Goal: Navigation & Orientation: Find specific page/section

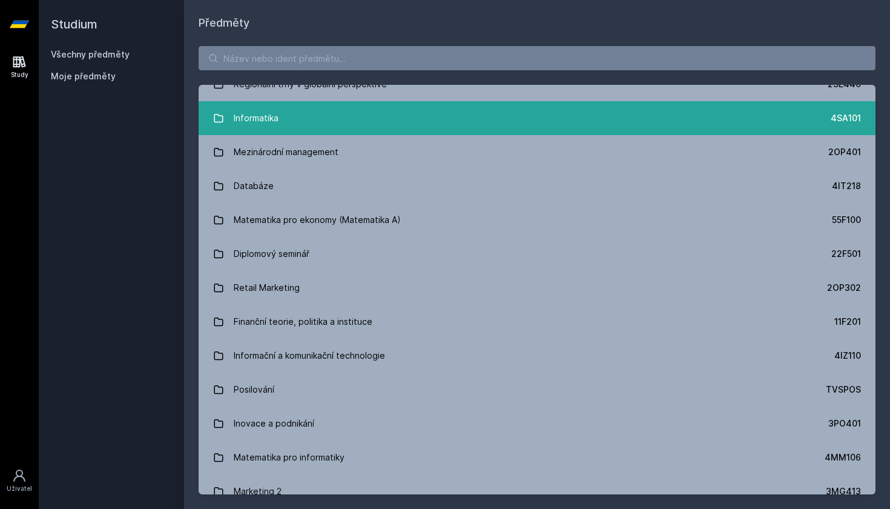
scroll to position [648, 0]
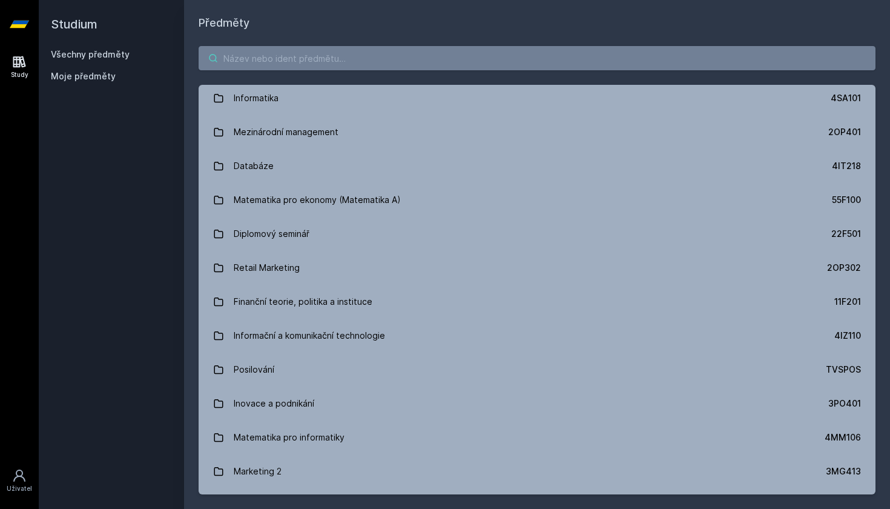
click at [302, 64] on input "search" at bounding box center [537, 58] width 677 height 24
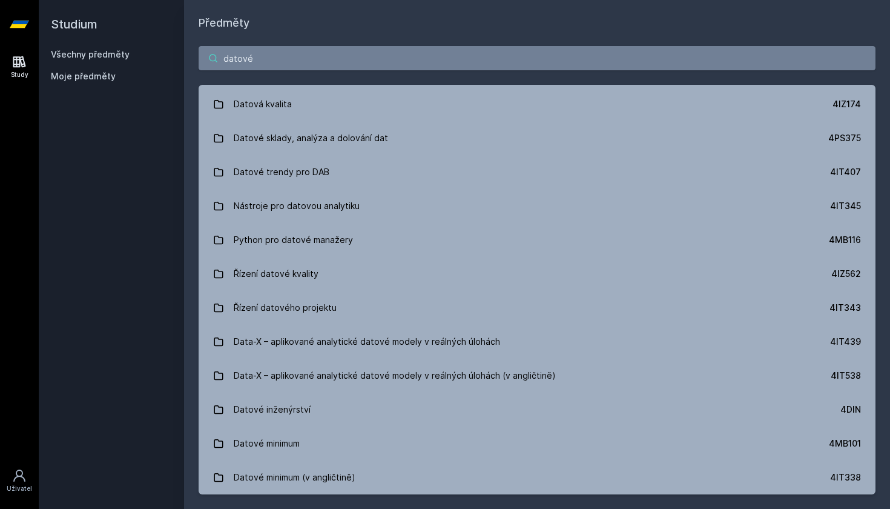
type input "datové"
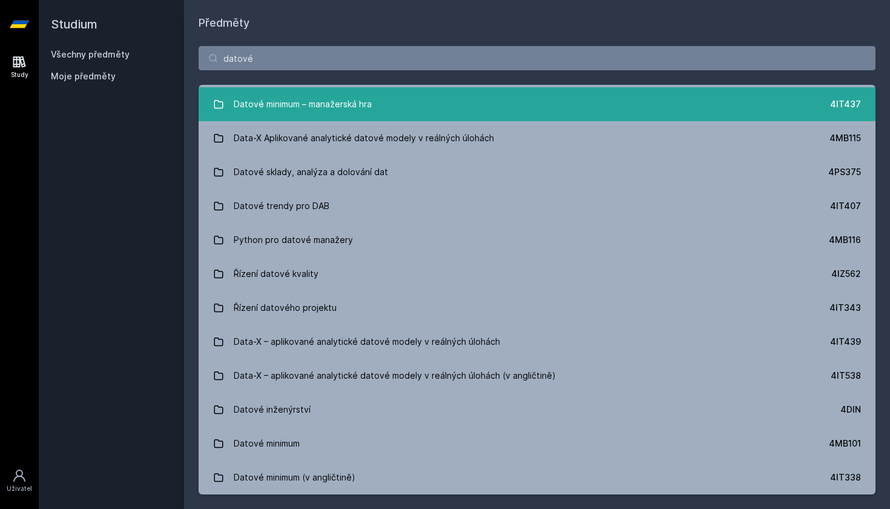
click at [254, 102] on div "Datové minimum – manažerská hra" at bounding box center [303, 104] width 138 height 24
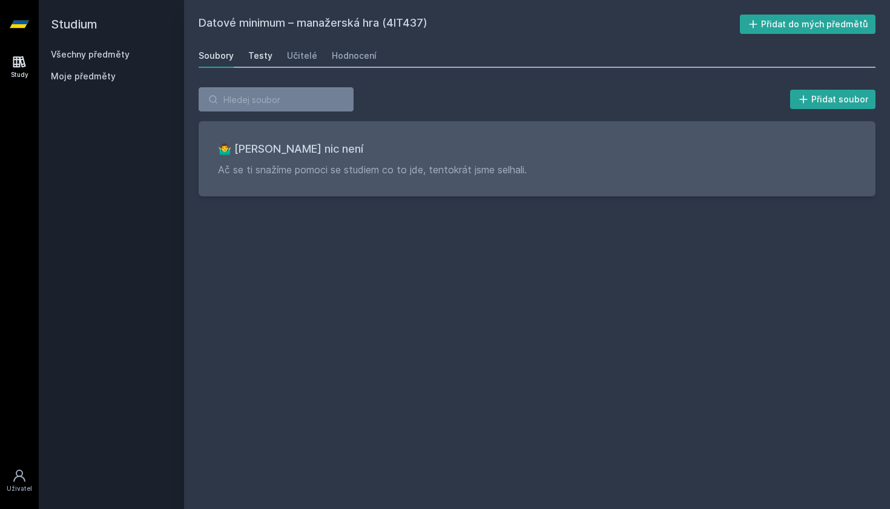
click at [268, 57] on div "Testy" at bounding box center [260, 56] width 24 height 12
click at [296, 62] on link "Učitelé" at bounding box center [302, 56] width 30 height 24
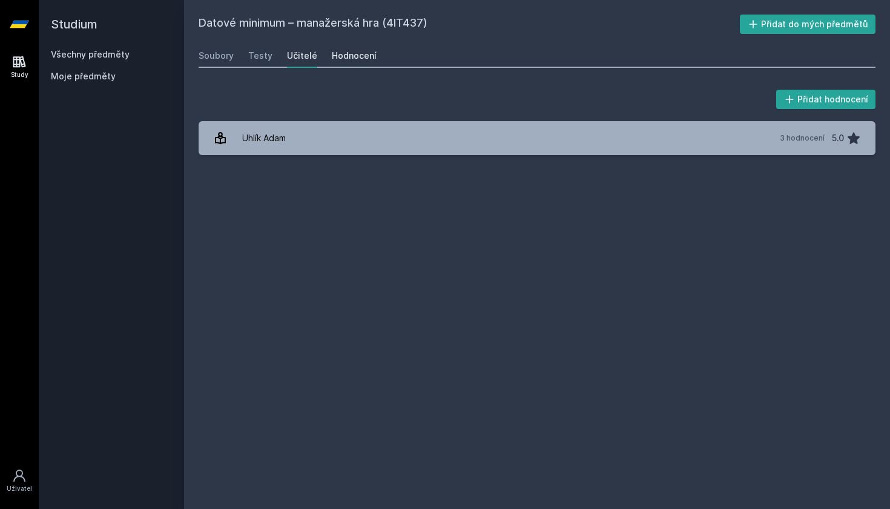
click at [338, 62] on link "Hodnocení" at bounding box center [354, 56] width 45 height 24
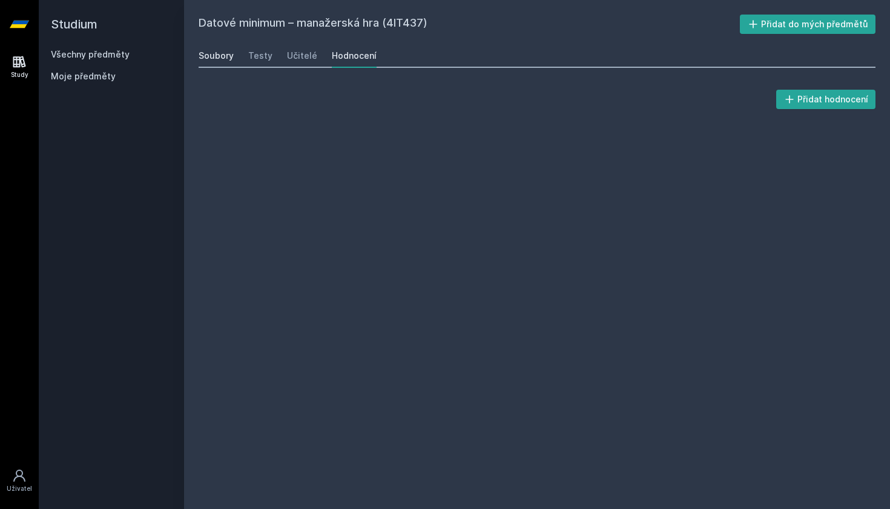
click at [203, 56] on div "Soubory" at bounding box center [216, 56] width 35 height 12
